Goal: Transaction & Acquisition: Purchase product/service

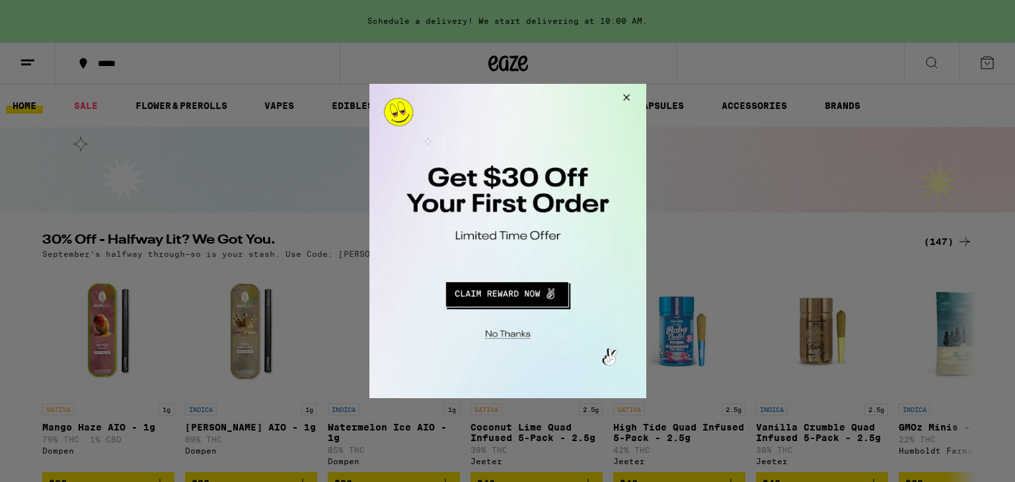
click at [872, 209] on div at bounding box center [507, 241] width 1015 height 482
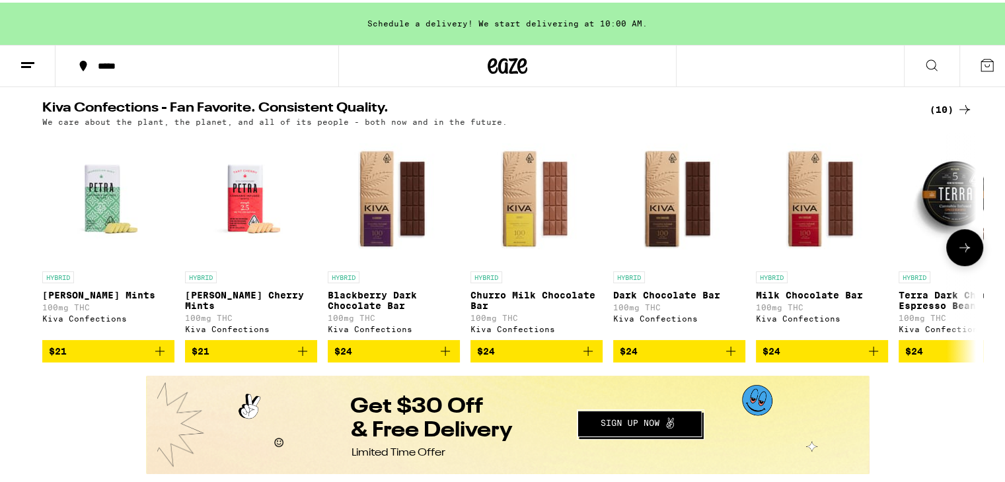
scroll to position [330, 0]
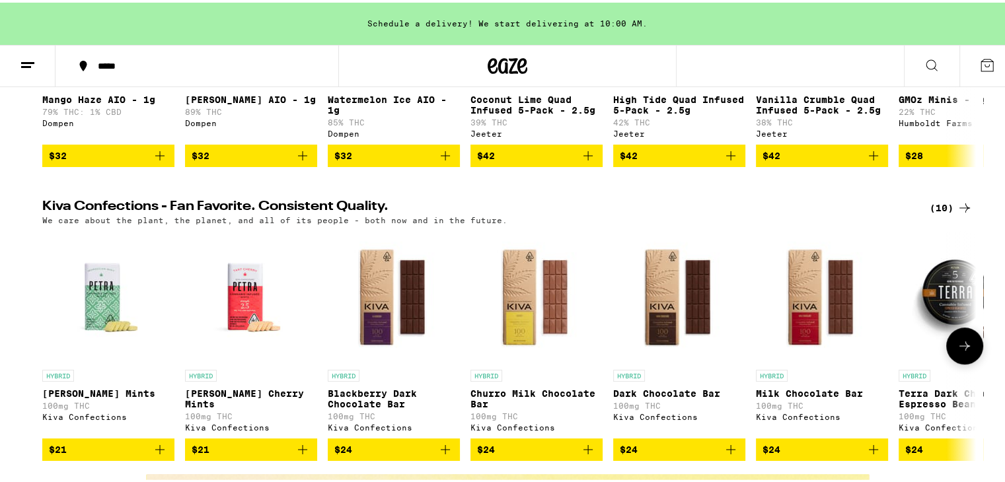
click at [78, 317] on img "Open page for Petra Moroccan Mints from Kiva Confections" at bounding box center [108, 295] width 132 height 132
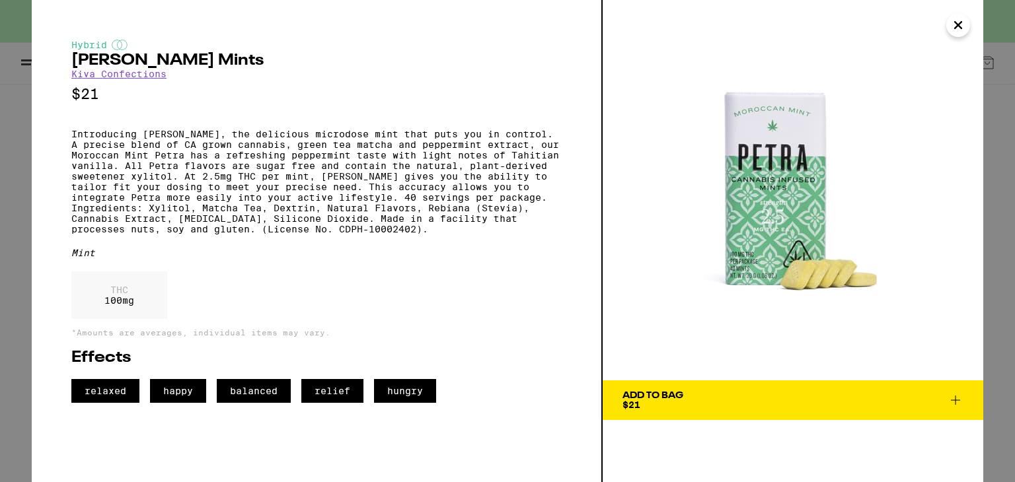
click at [960, 28] on icon "Close" at bounding box center [958, 25] width 16 height 20
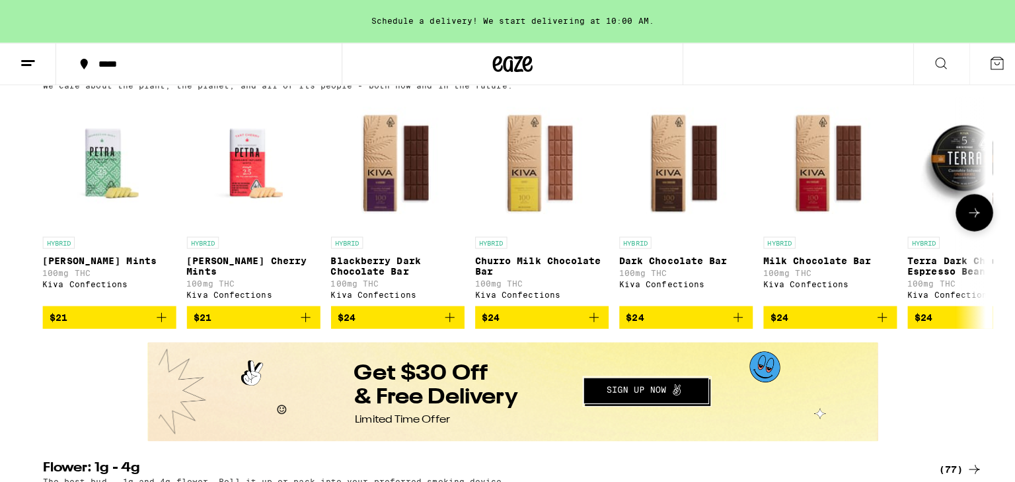
scroll to position [463, 0]
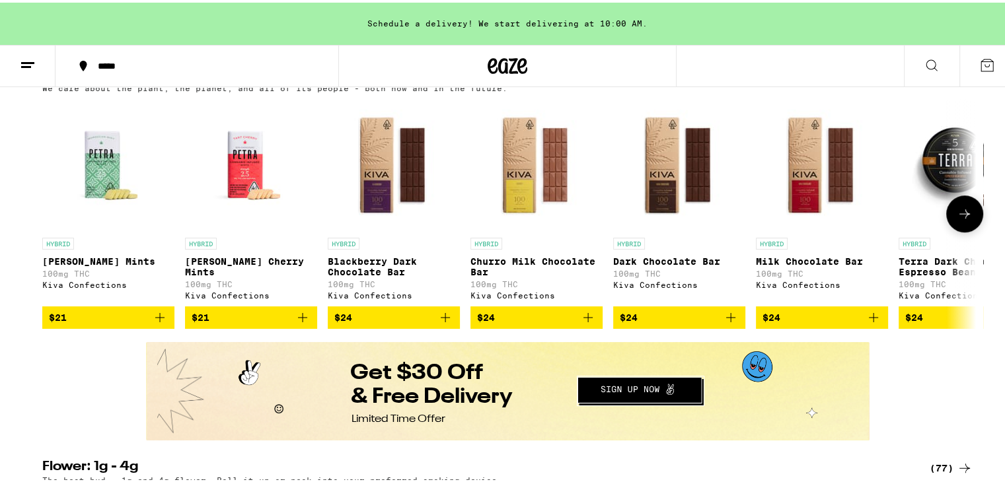
click at [239, 275] on p "[PERSON_NAME] Cherry Mints" at bounding box center [251, 264] width 132 height 21
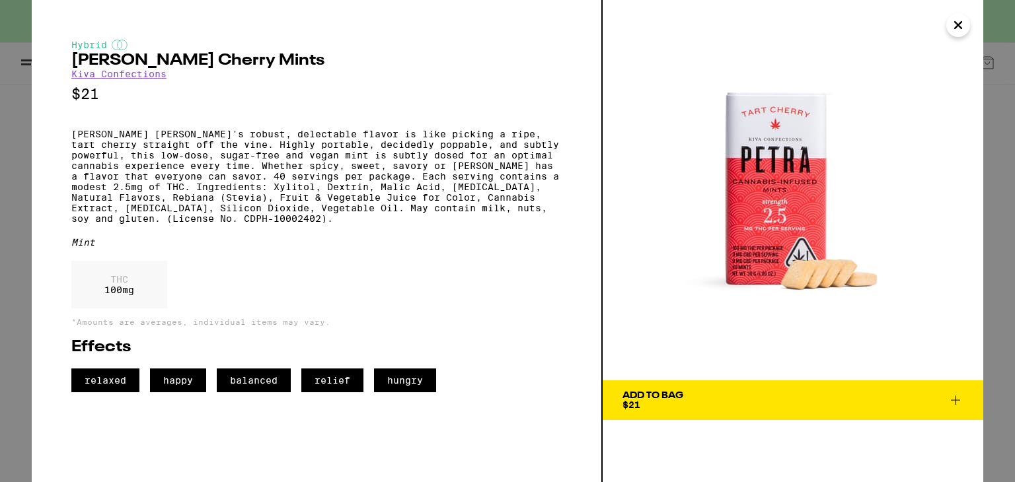
click at [146, 79] on link "Kiva Confections" at bounding box center [118, 74] width 95 height 11
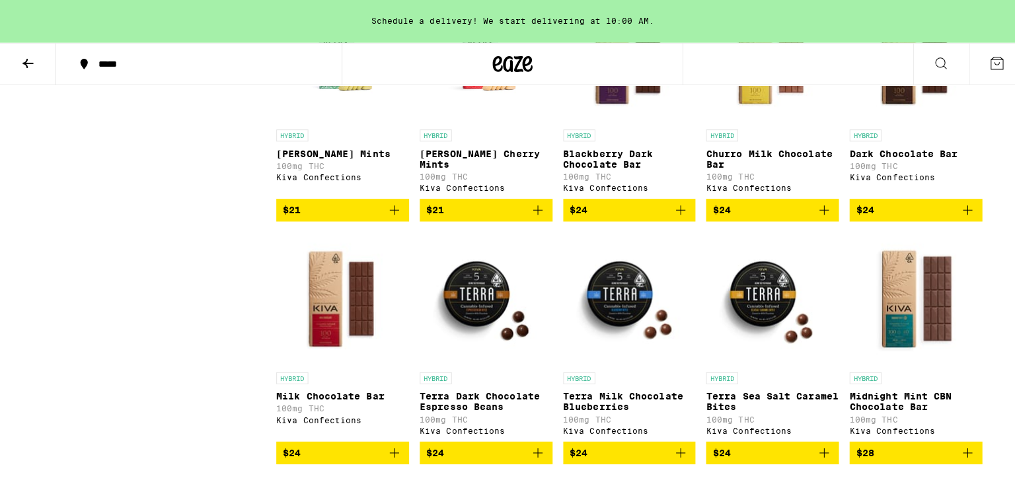
scroll to position [397, 0]
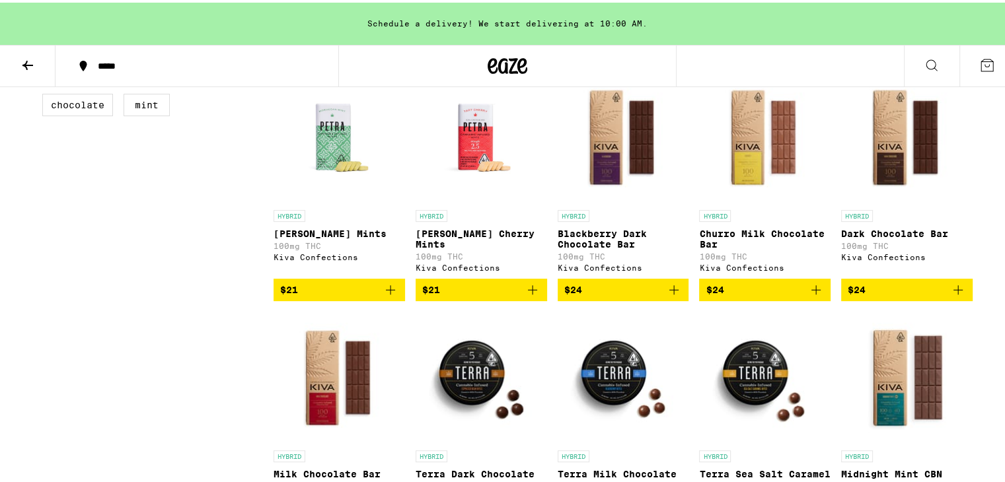
click at [346, 294] on span "$21" at bounding box center [339, 288] width 118 height 16
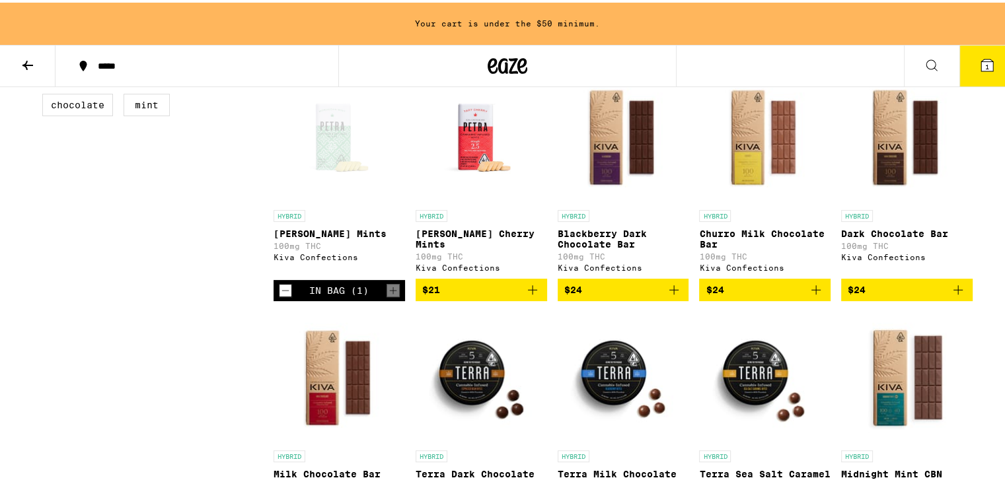
click at [495, 295] on span "$21" at bounding box center [481, 288] width 118 height 16
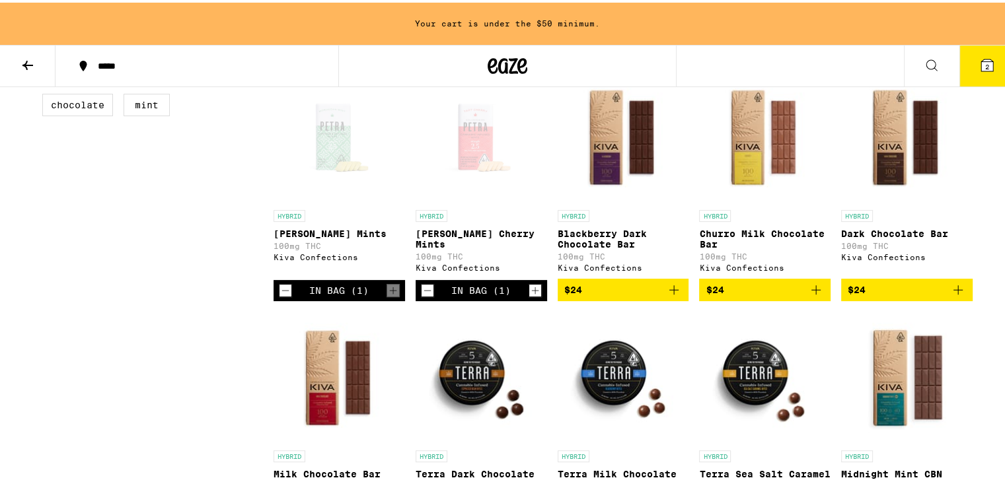
click at [529, 296] on icon "Increment" at bounding box center [535, 288] width 12 height 16
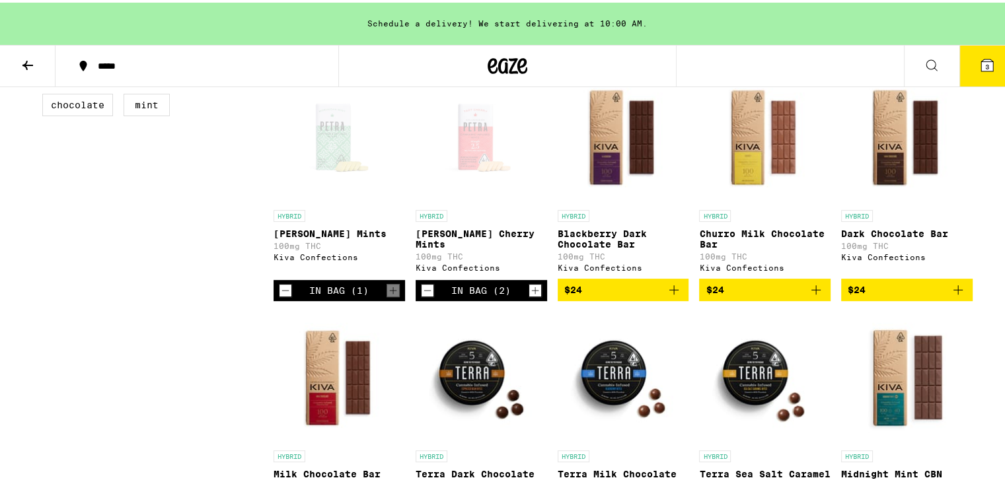
click at [985, 64] on span "3" at bounding box center [987, 64] width 4 height 8
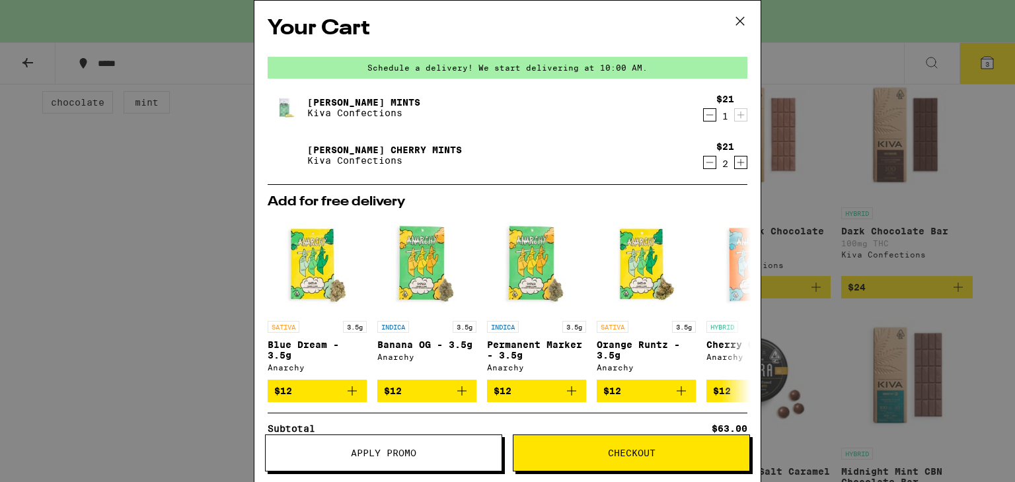
click at [738, 13] on icon at bounding box center [740, 21] width 20 height 20
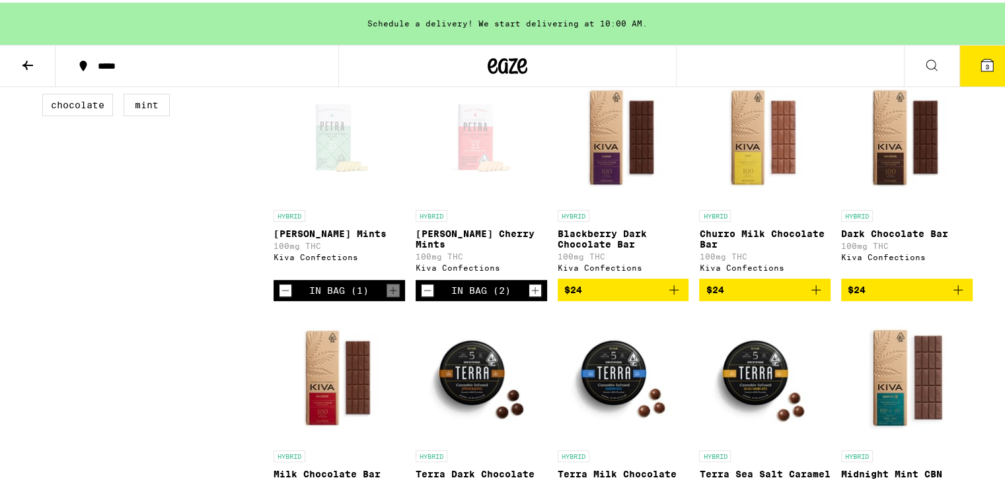
click at [424, 294] on icon "Decrement" at bounding box center [428, 288] width 12 height 16
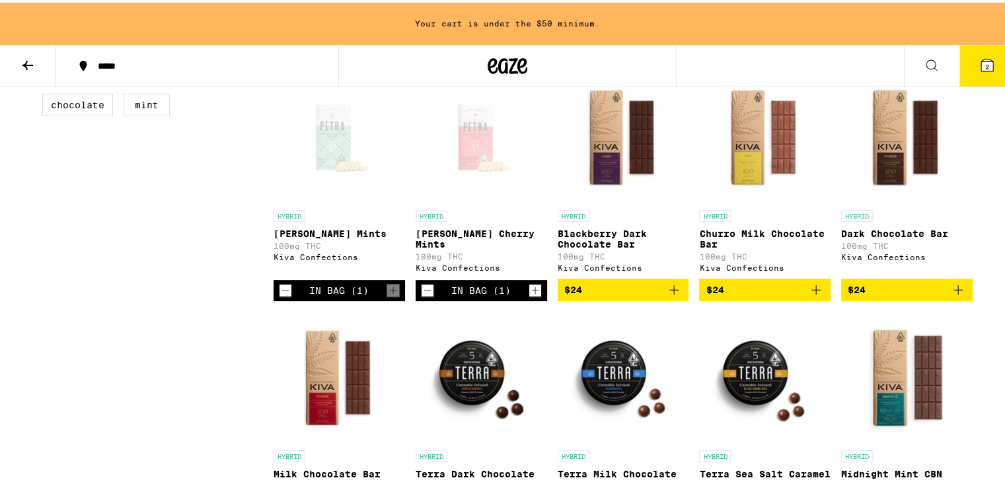
click at [424, 294] on icon "Decrement" at bounding box center [428, 288] width 12 height 16
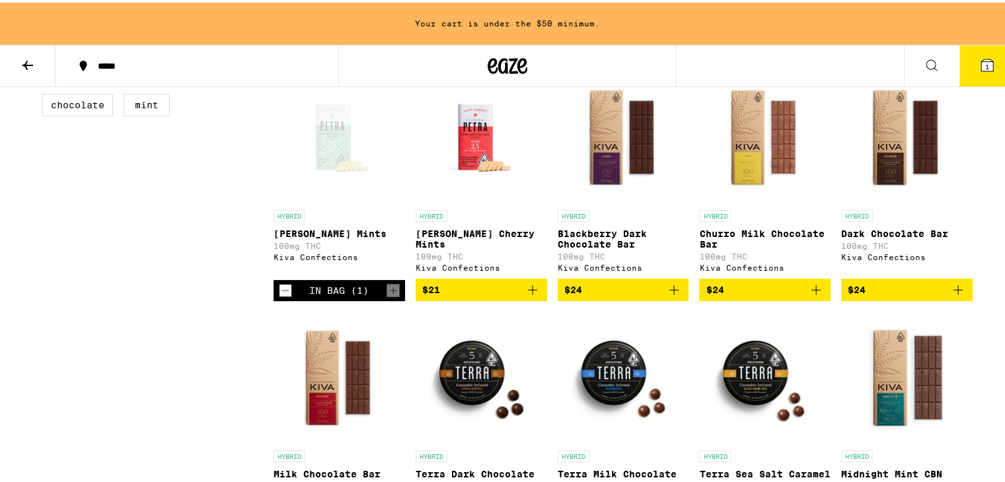
click at [424, 293] on span "$21" at bounding box center [431, 287] width 18 height 11
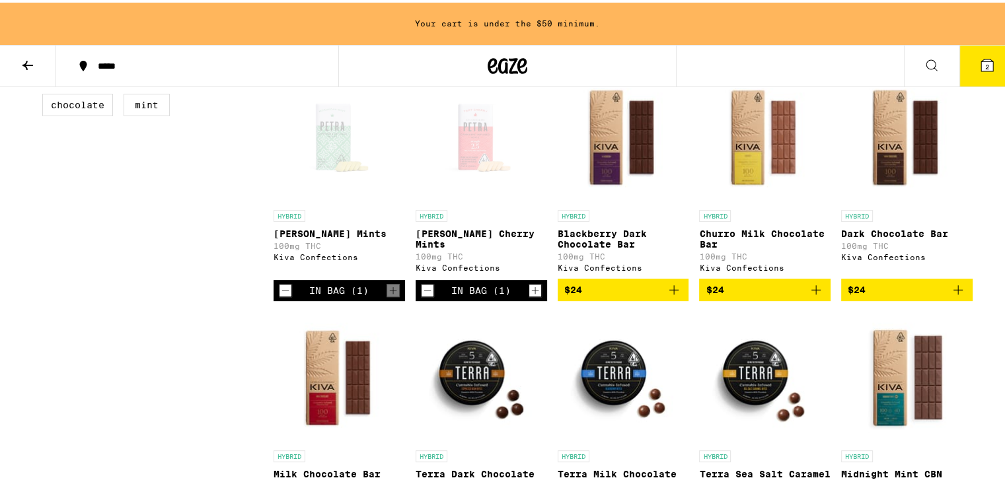
click at [428, 294] on icon "Decrement" at bounding box center [428, 288] width 12 height 16
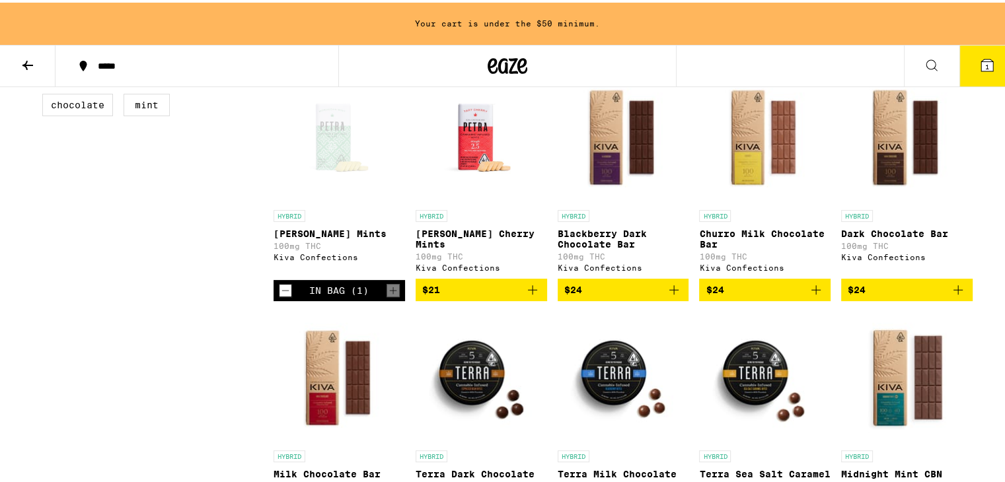
click at [280, 296] on icon "Decrement" at bounding box center [286, 288] width 12 height 16
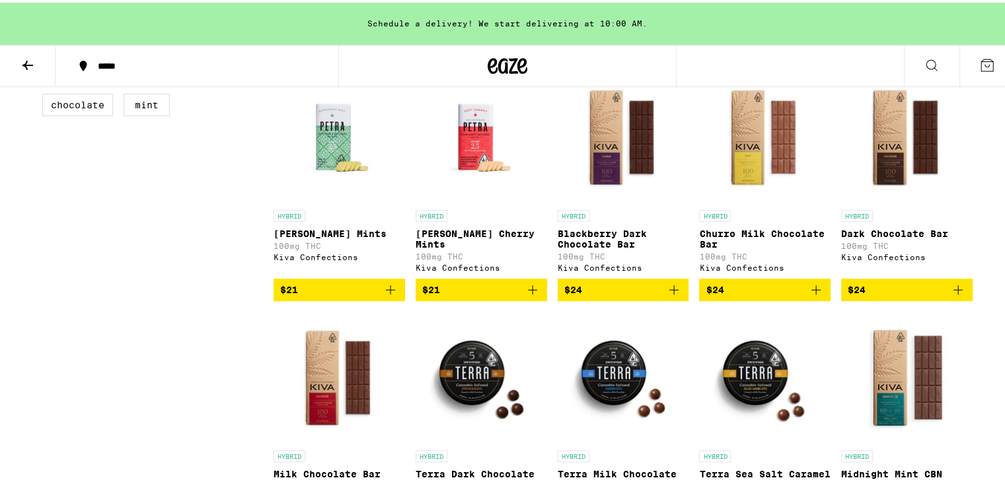
click at [391, 293] on button "$21" at bounding box center [340, 287] width 132 height 22
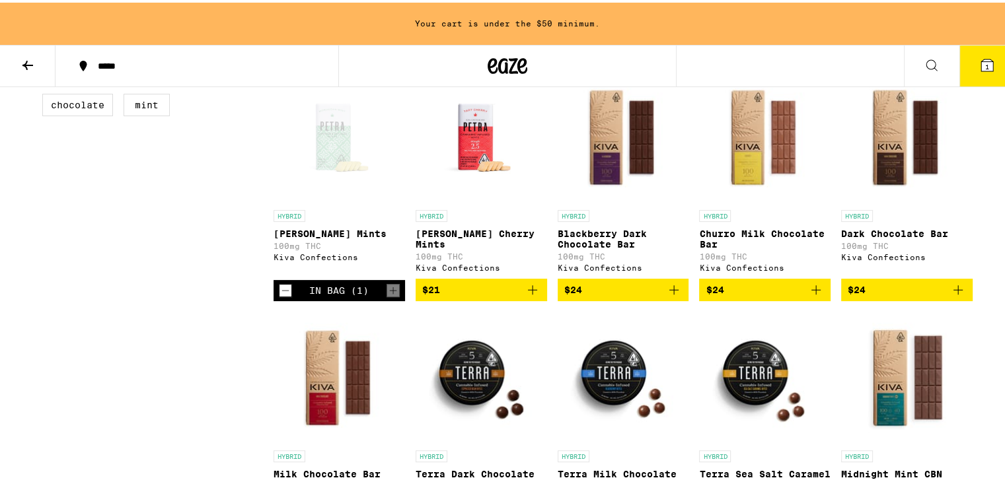
click at [528, 294] on icon "Add to bag" at bounding box center [533, 288] width 16 height 16
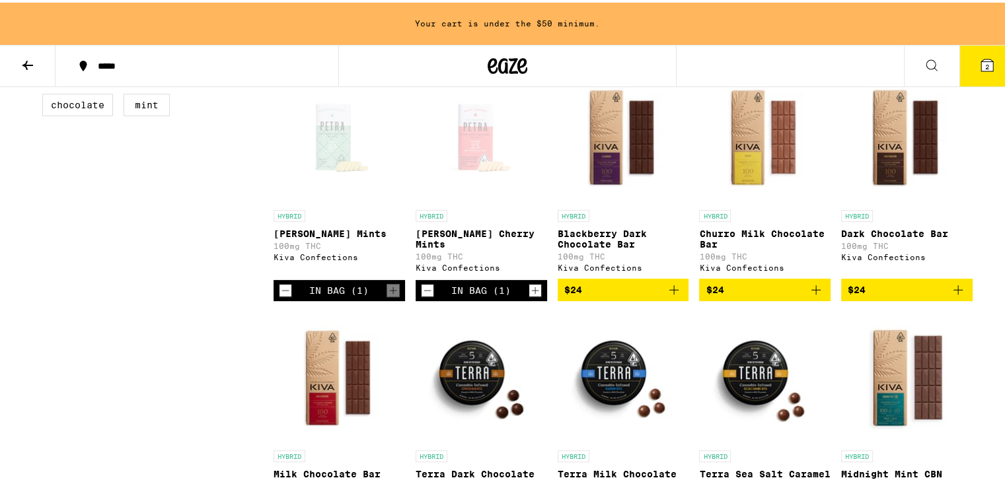
click at [529, 294] on icon "Increment" at bounding box center [535, 288] width 12 height 16
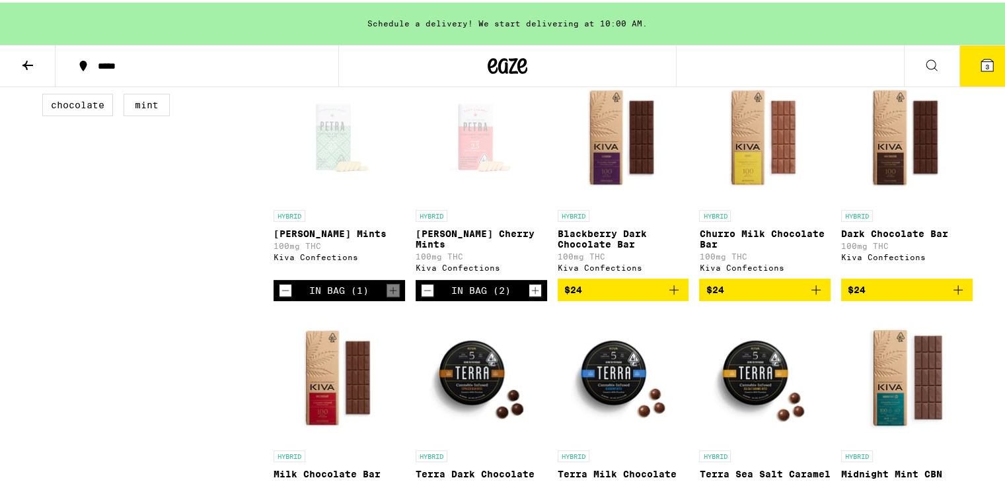
click at [974, 52] on button "3" at bounding box center [988, 63] width 56 height 41
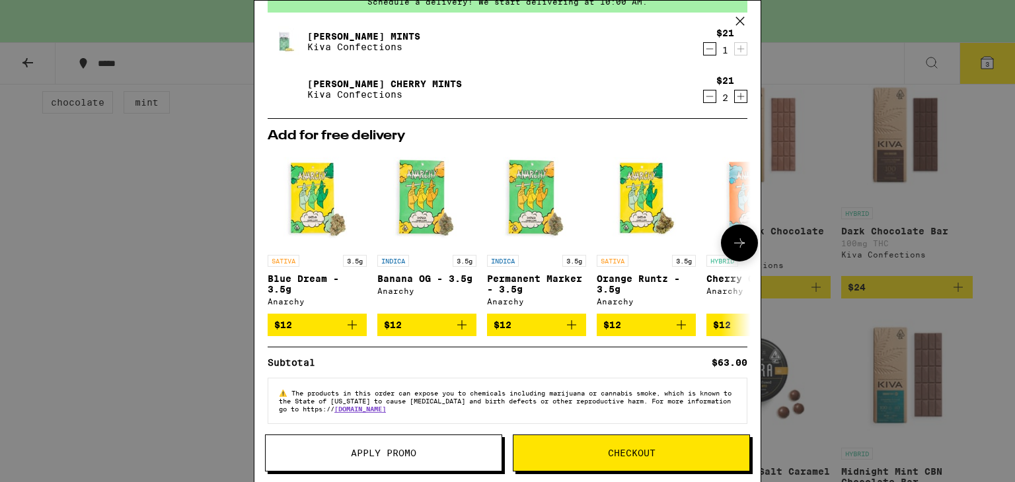
scroll to position [78, 0]
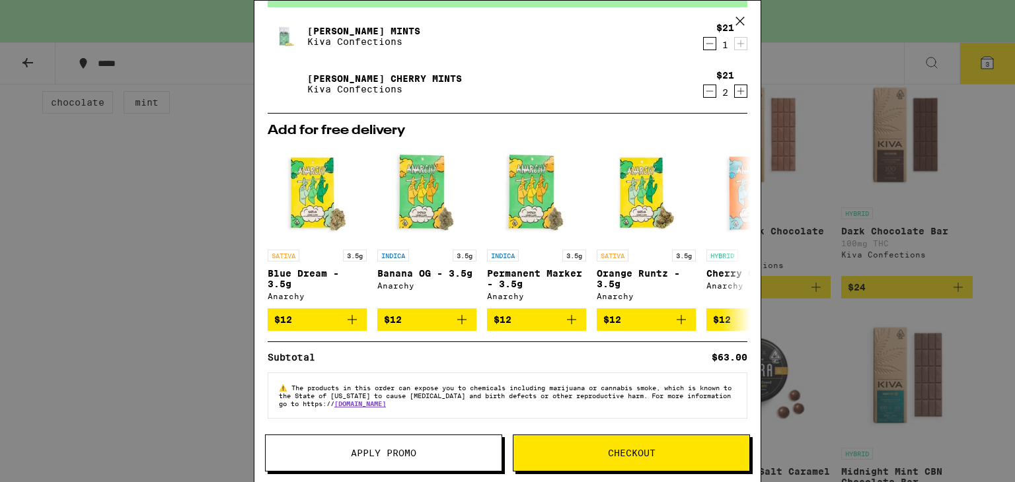
click at [602, 436] on button "Checkout" at bounding box center [631, 453] width 237 height 37
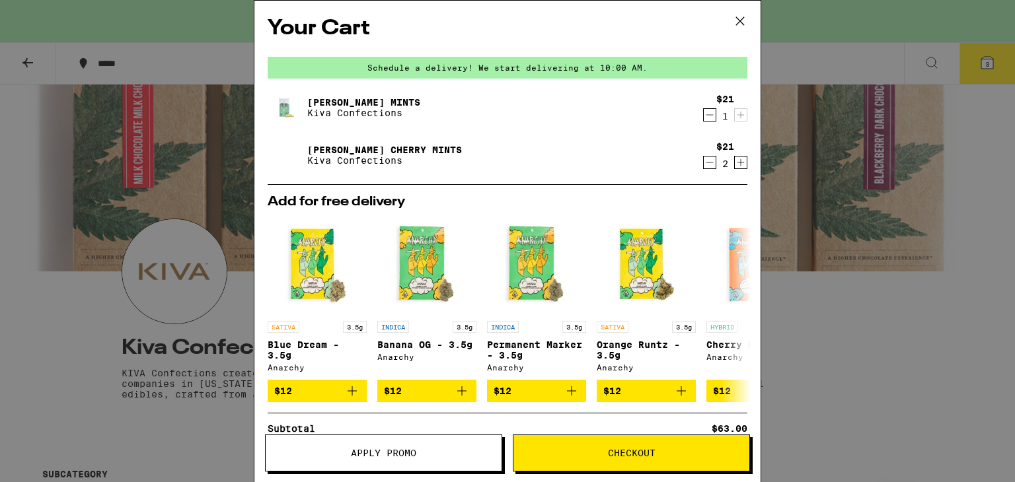
click at [112, 178] on div "Your Cart Schedule a delivery! We start delivering at 10:00 AM. [PERSON_NAME] M…" at bounding box center [507, 241] width 1015 height 482
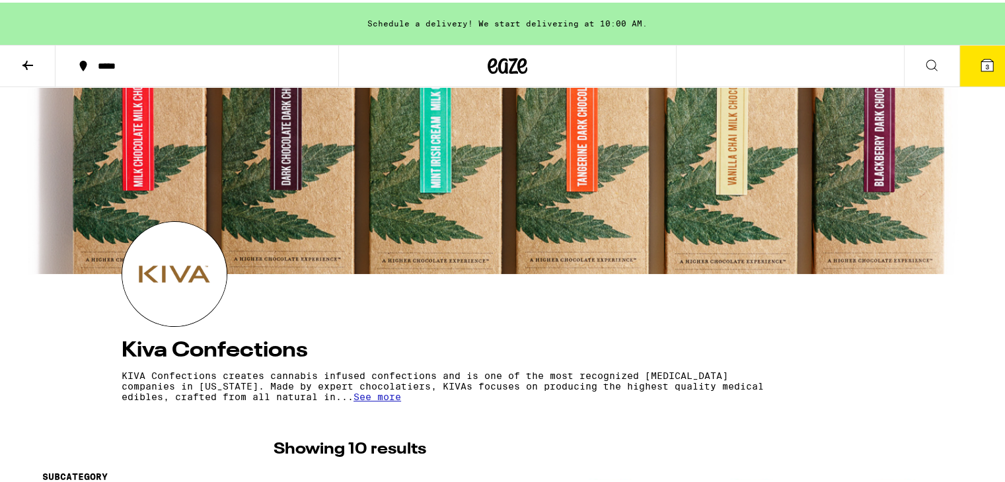
click at [95, 63] on div "*****" at bounding box center [203, 63] width 225 height 9
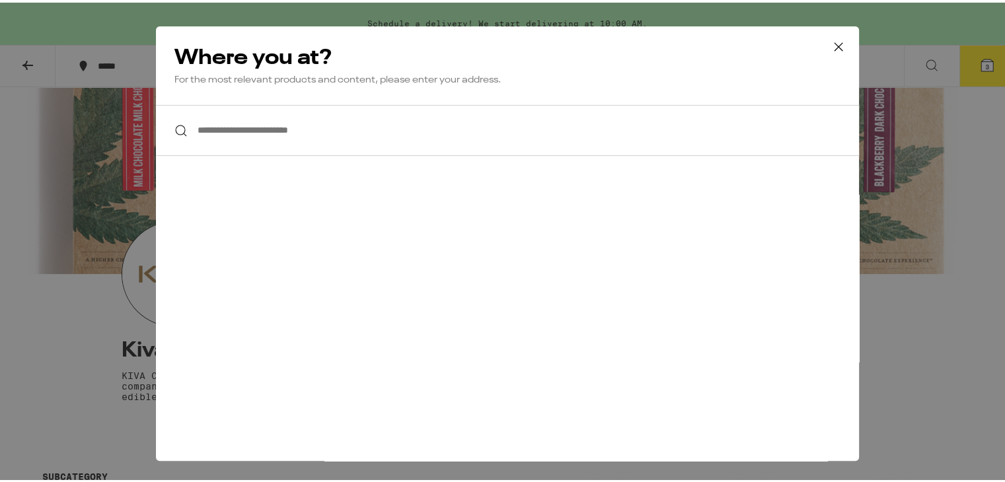
click at [71, 159] on div "**********" at bounding box center [507, 241] width 1015 height 482
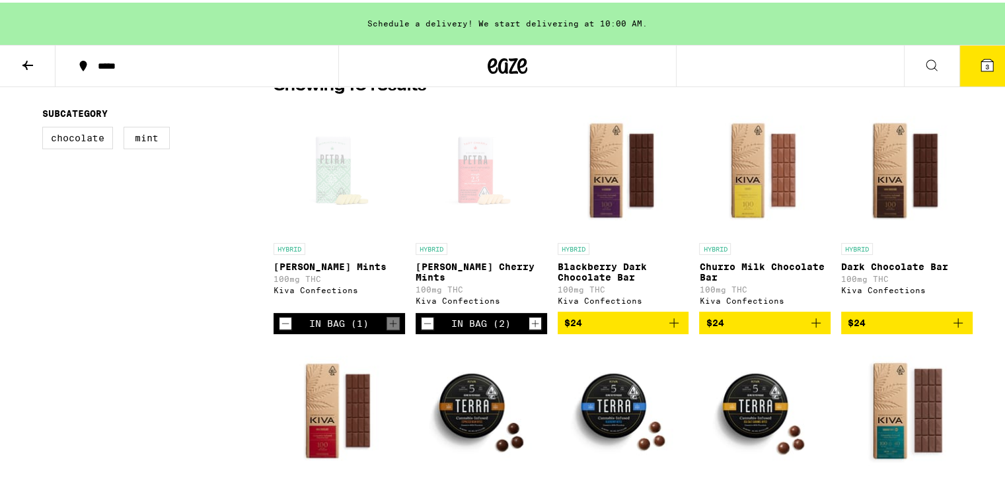
scroll to position [330, 0]
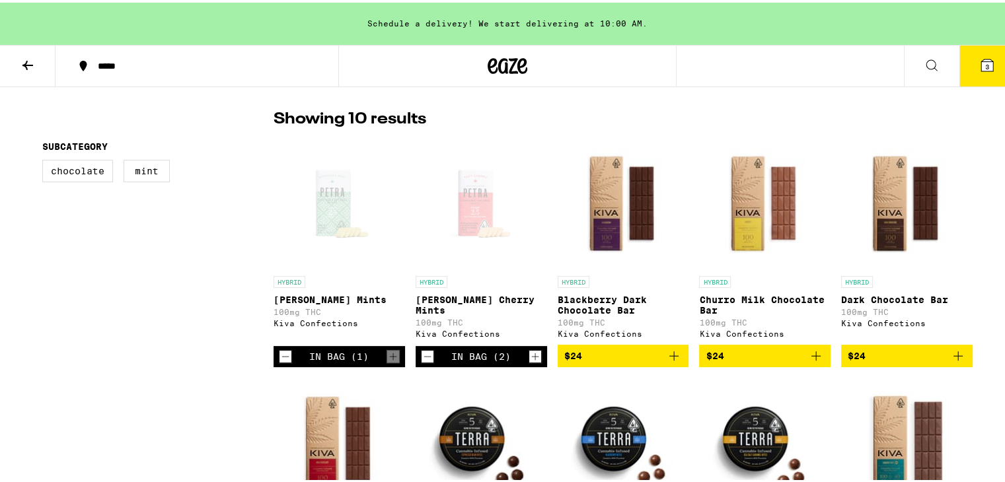
click at [424, 354] on icon "Decrement" at bounding box center [427, 354] width 7 height 0
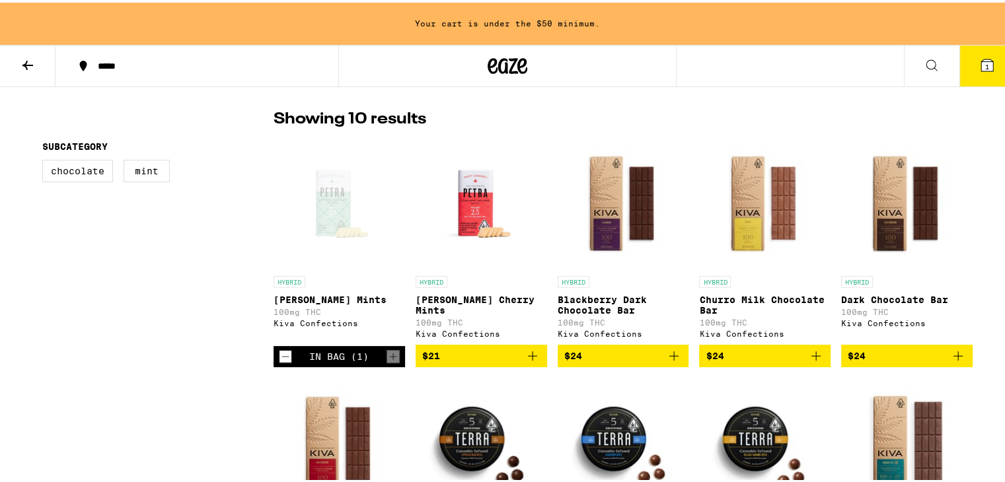
click at [274, 360] on div "In Bag (1)" at bounding box center [340, 354] width 132 height 21
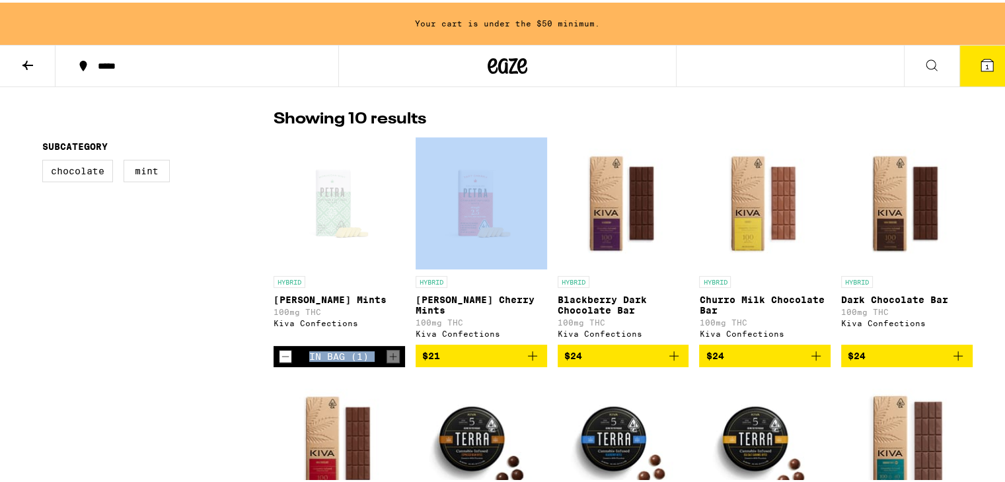
click at [274, 360] on div "In Bag (1)" at bounding box center [340, 354] width 132 height 21
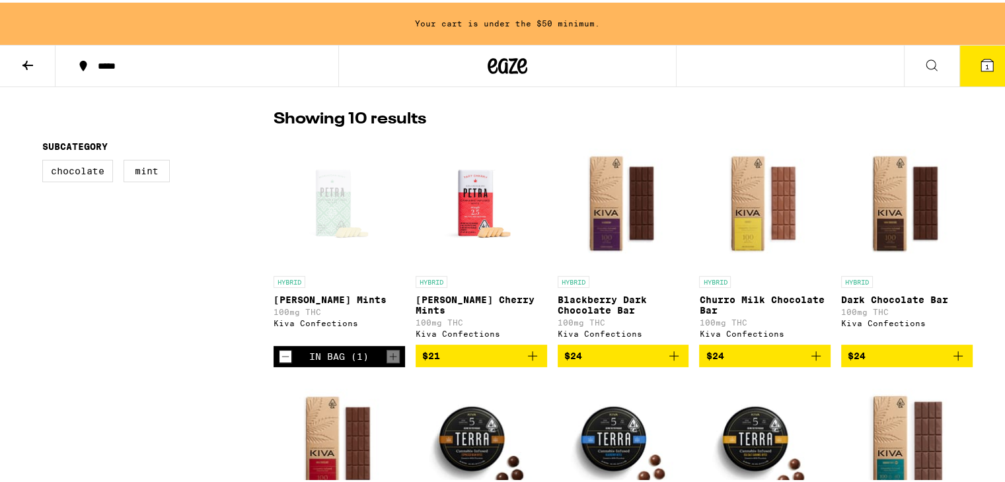
click at [274, 360] on div "In Bag (1)" at bounding box center [340, 354] width 132 height 21
click at [280, 360] on icon "Decrement" at bounding box center [286, 354] width 12 height 16
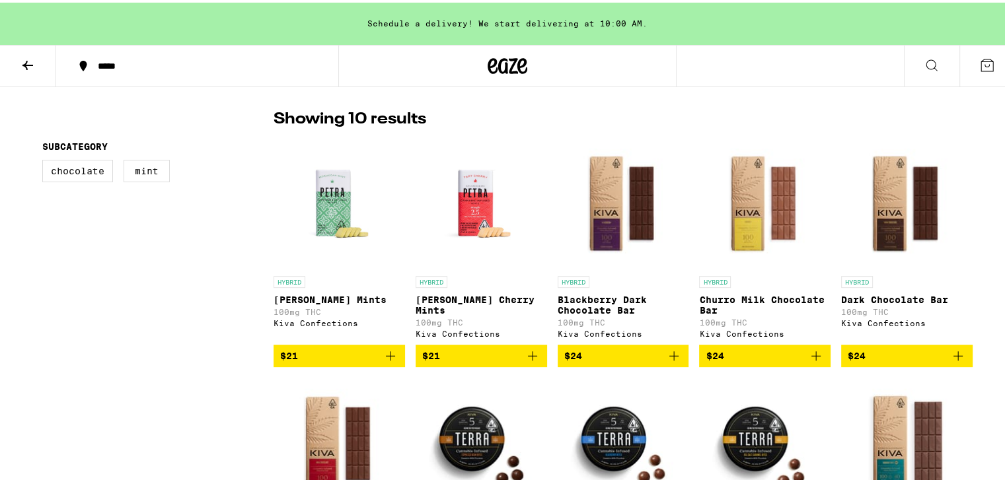
click at [280, 359] on span "$21" at bounding box center [289, 353] width 18 height 11
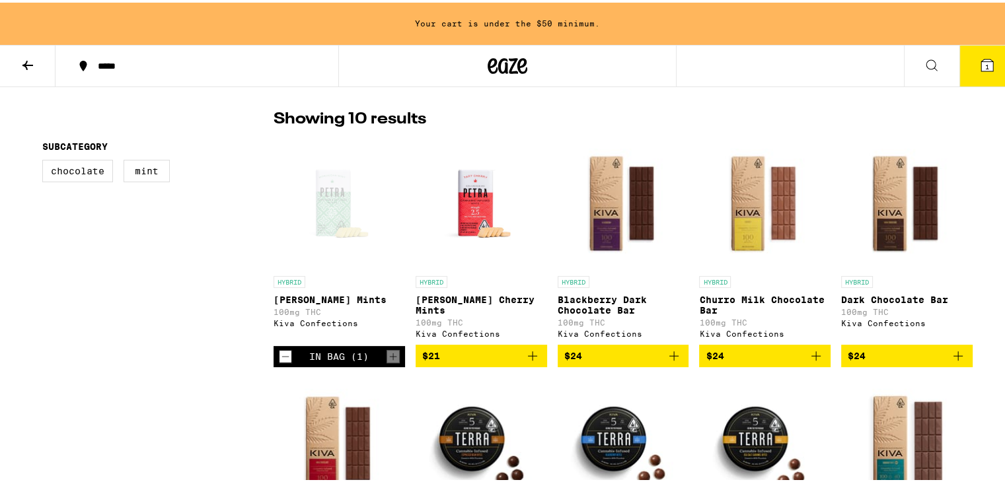
click at [280, 362] on icon "Decrement" at bounding box center [286, 354] width 12 height 16
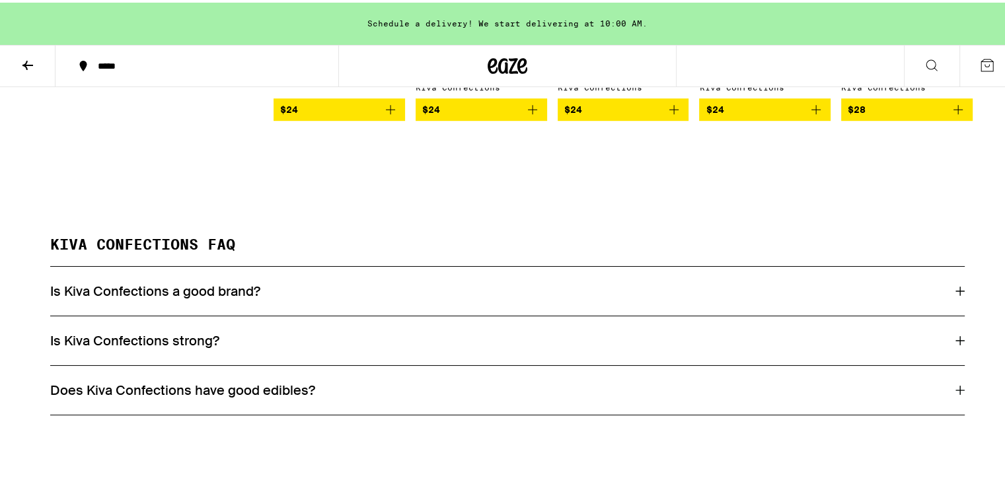
scroll to position [859, 0]
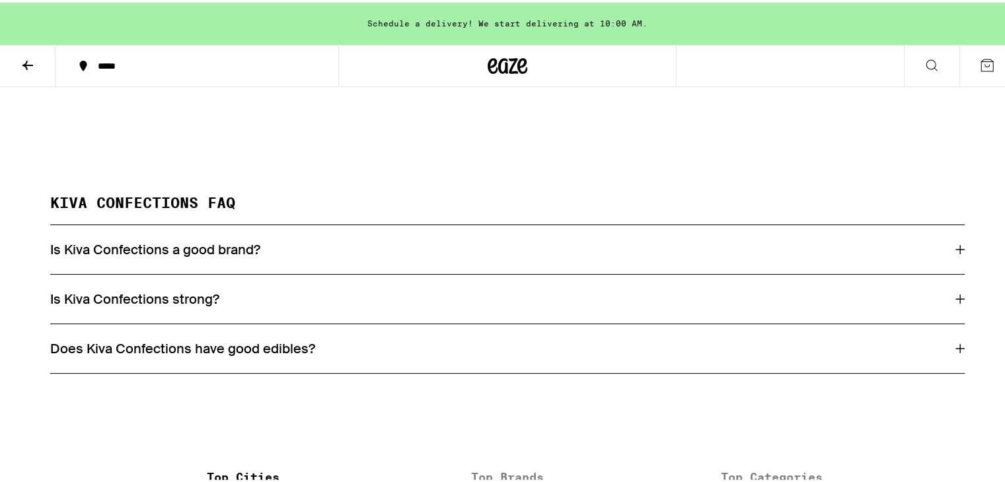
click at [472, 256] on div "Is Kiva Confections a good brand?" at bounding box center [507, 247] width 915 height 17
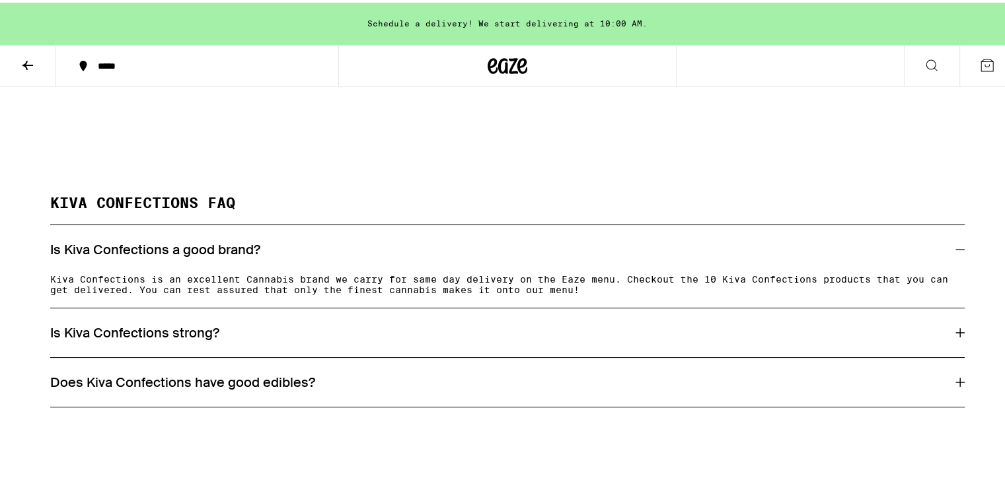
click at [472, 256] on div "Is Kiva Confections a good brand?" at bounding box center [507, 247] width 915 height 17
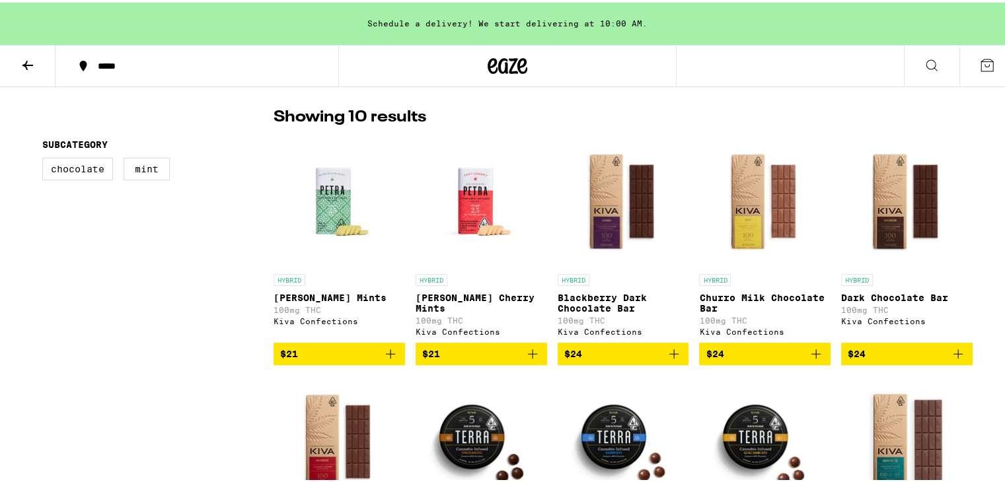
scroll to position [132, 0]
